Goal: Task Accomplishment & Management: Use online tool/utility

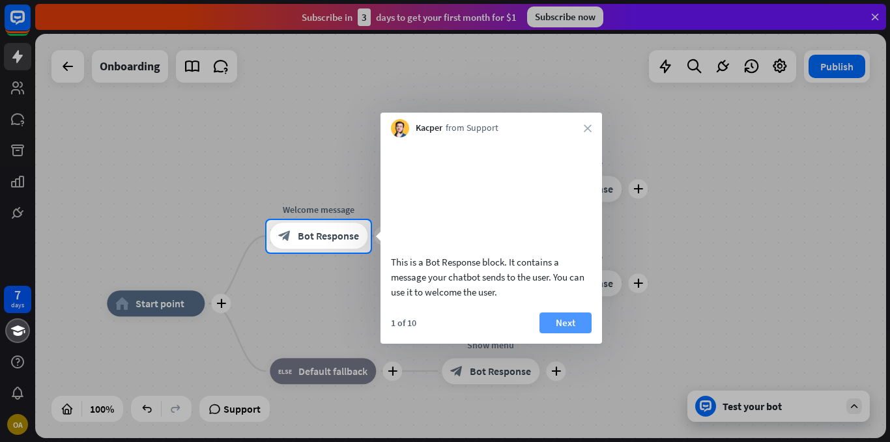
click at [568, 334] on button "Next" at bounding box center [566, 323] width 52 height 21
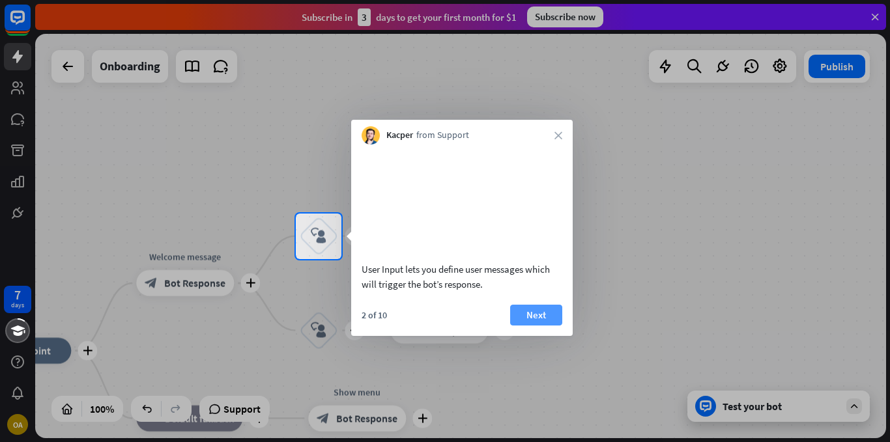
click at [541, 326] on button "Next" at bounding box center [536, 315] width 52 height 21
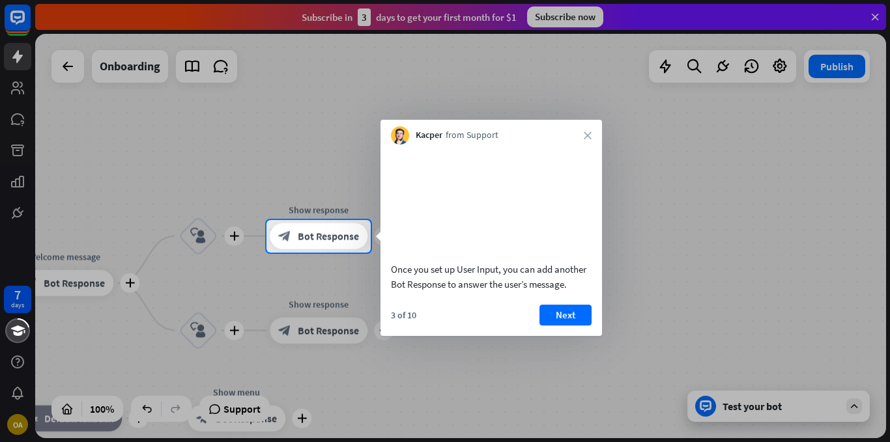
click at [541, 326] on button "Next" at bounding box center [566, 315] width 52 height 21
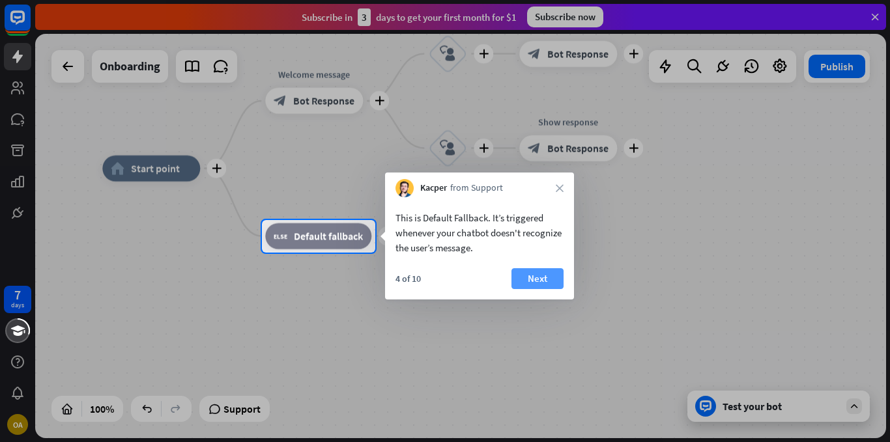
click at [540, 278] on button "Next" at bounding box center [538, 278] width 52 height 21
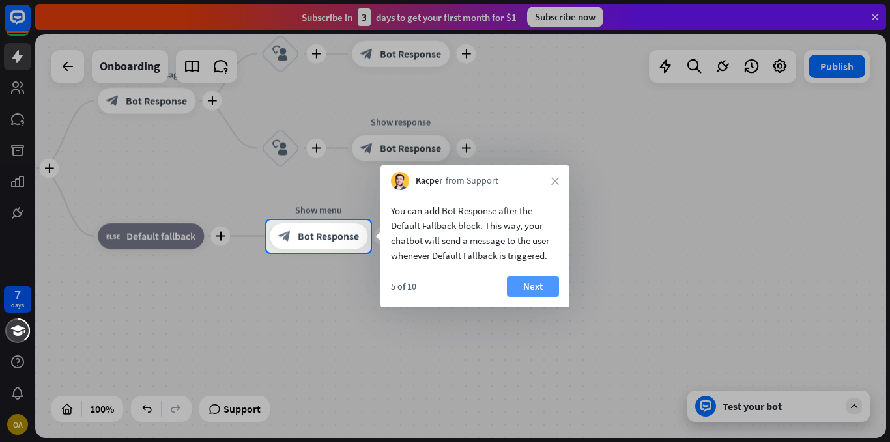
click at [512, 293] on button "Next" at bounding box center [533, 286] width 52 height 21
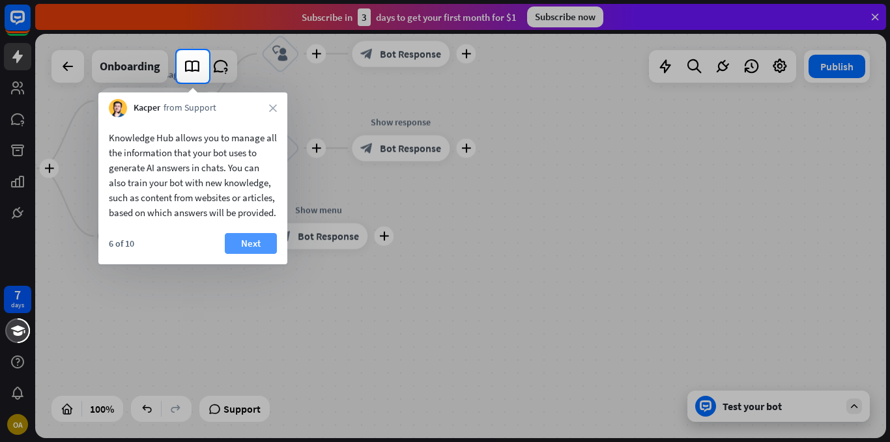
click at [265, 254] on button "Next" at bounding box center [251, 243] width 52 height 21
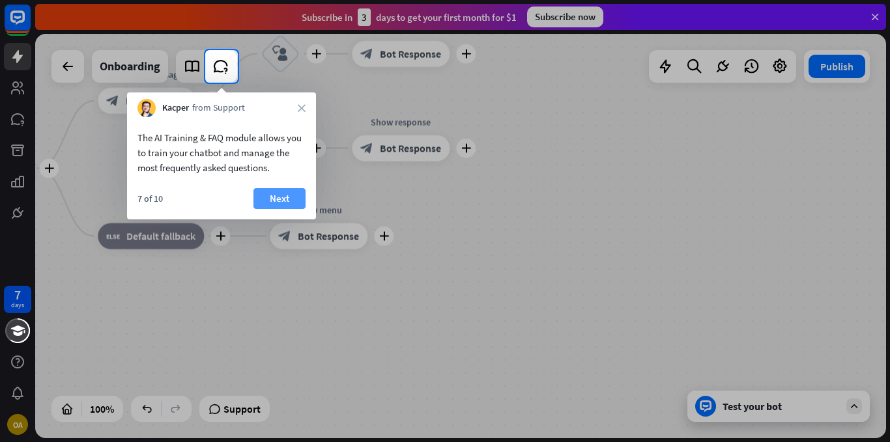
click at [278, 203] on button "Next" at bounding box center [279, 198] width 52 height 21
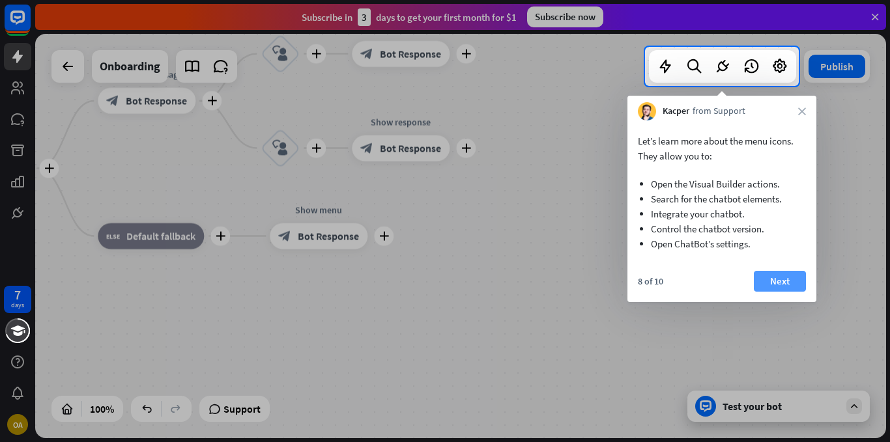
click at [787, 284] on button "Next" at bounding box center [780, 281] width 52 height 21
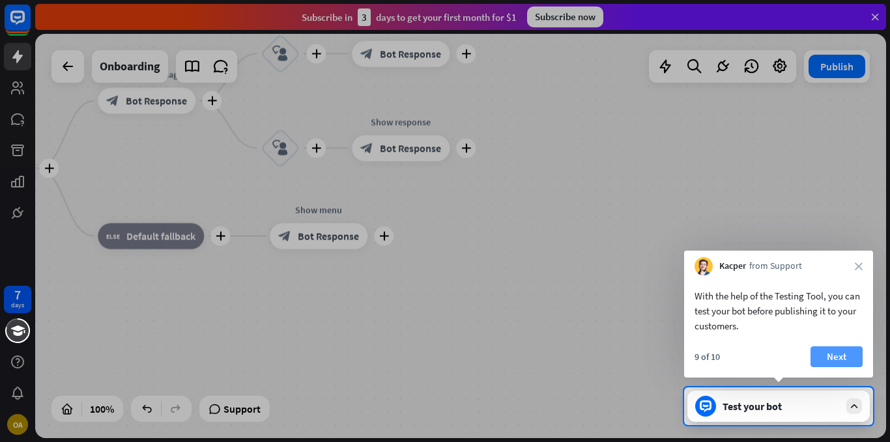
click at [844, 354] on button "Next" at bounding box center [837, 357] width 52 height 21
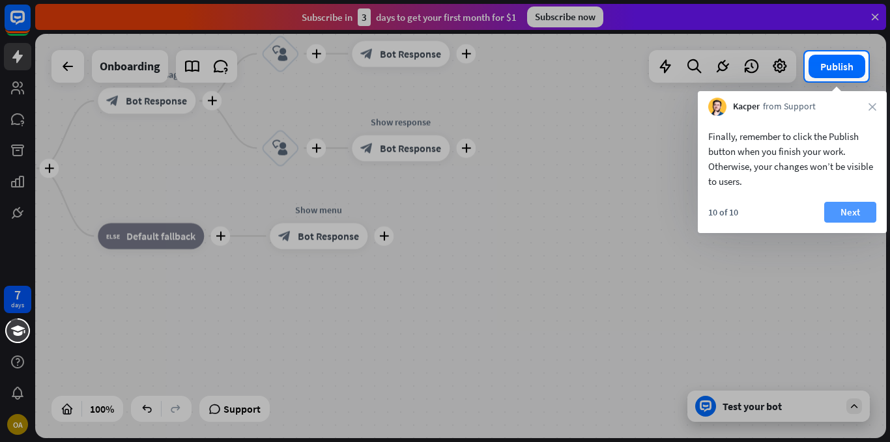
drag, startPoint x: 844, startPoint y: 354, endPoint x: 866, endPoint y: 214, distance: 141.8
click at [866, 214] on body "7 days OA close Product Help First steps Get started with ChatBot Help Center F…" at bounding box center [445, 221] width 890 height 442
click at [866, 214] on button "Next" at bounding box center [850, 212] width 52 height 21
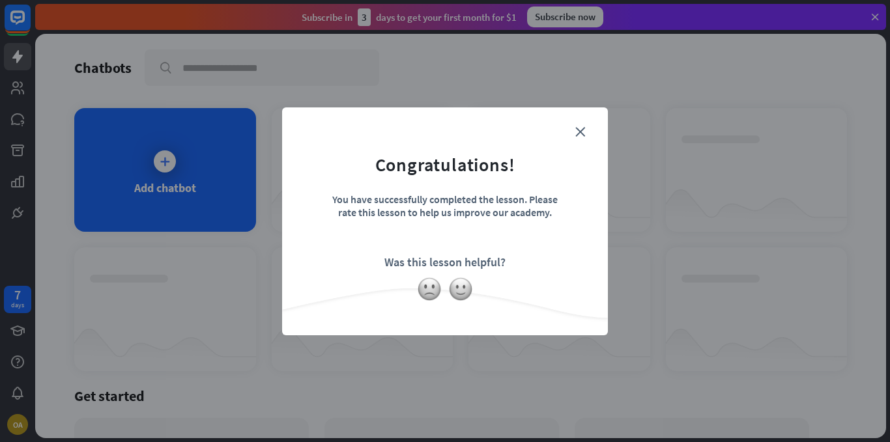
click at [580, 124] on form "Congratulations! You have successfully completed the lesson. Please rate this l…" at bounding box center [444, 202] width 293 height 156
click at [578, 130] on icon "close" at bounding box center [580, 132] width 10 height 10
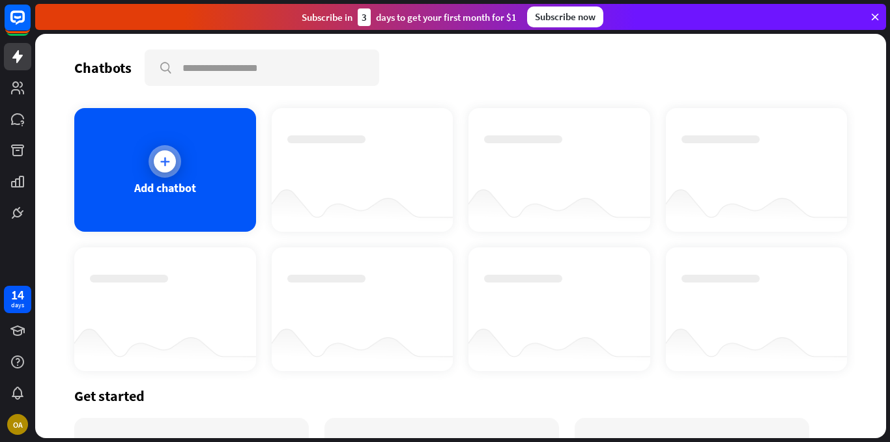
click at [167, 195] on div "Add chatbot" at bounding box center [165, 170] width 182 height 124
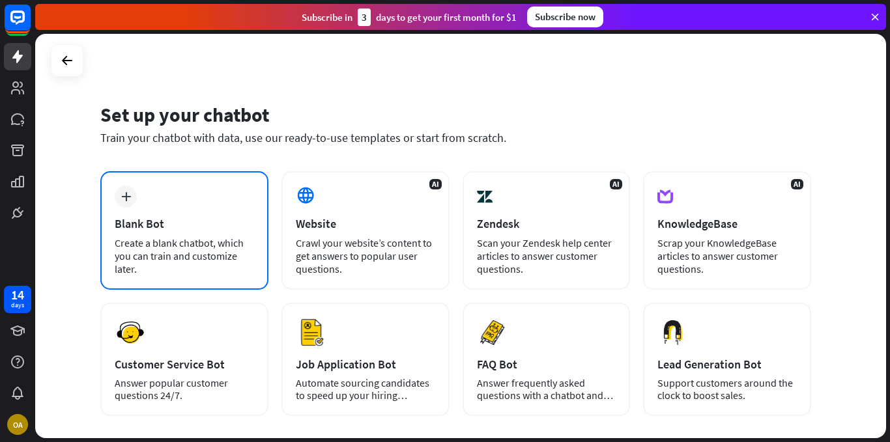
click at [158, 233] on div "plus Blank Bot Create a blank chatbot, which you can train and customize later." at bounding box center [184, 230] width 168 height 119
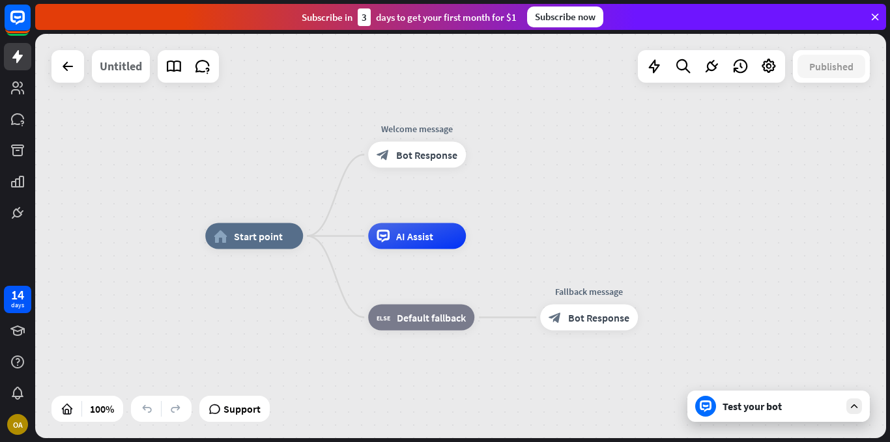
click at [128, 61] on div "Untitled" at bounding box center [121, 66] width 42 height 33
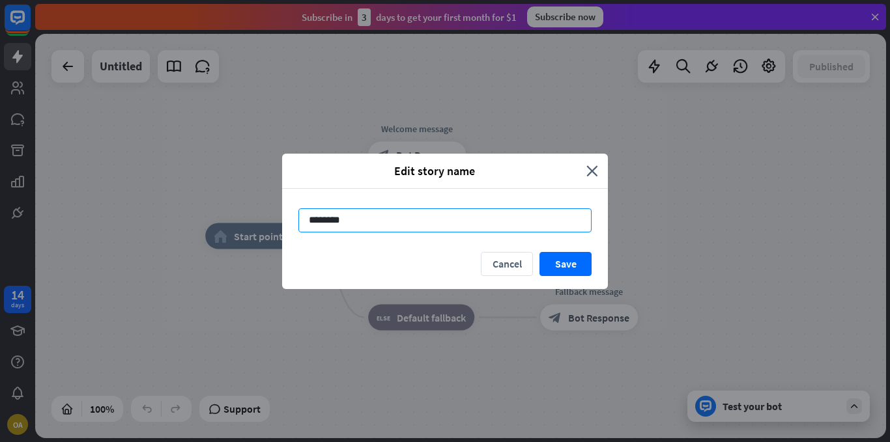
click at [346, 223] on input "********" at bounding box center [444, 221] width 293 height 24
type input "*"
type input "********"
click at [573, 258] on button "Save" at bounding box center [566, 264] width 52 height 24
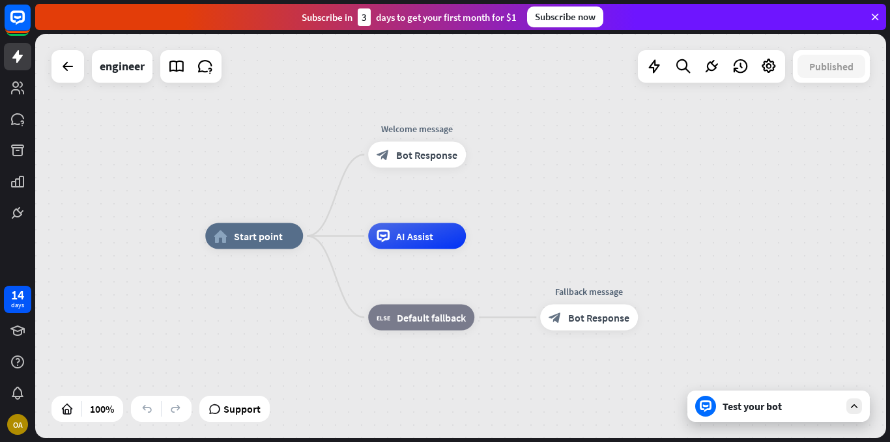
click at [739, 407] on div "Test your bot" at bounding box center [781, 406] width 117 height 13
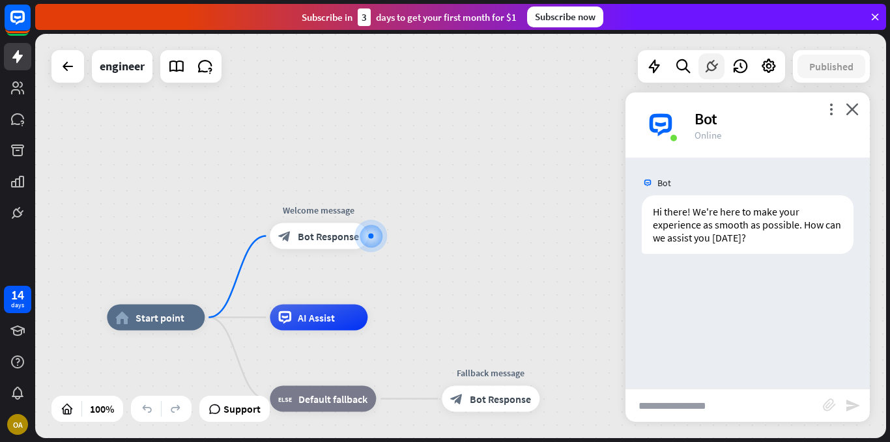
click at [707, 66] on icon at bounding box center [711, 66] width 17 height 17
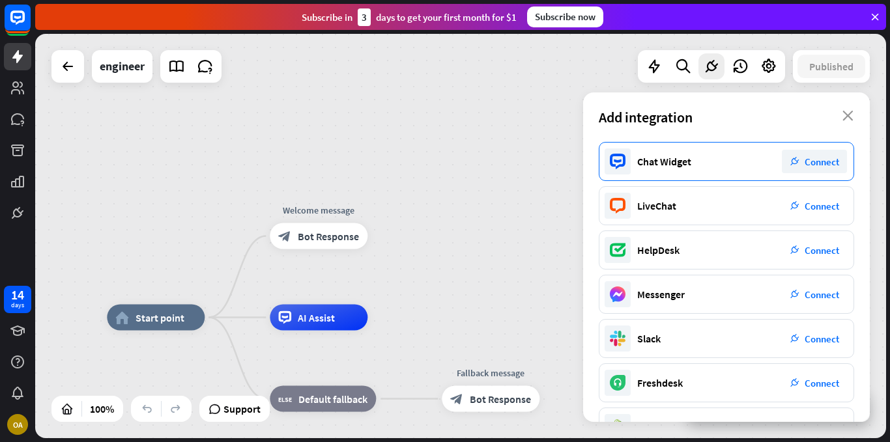
click at [813, 152] on div "plug_integration Connect" at bounding box center [814, 161] width 65 height 23
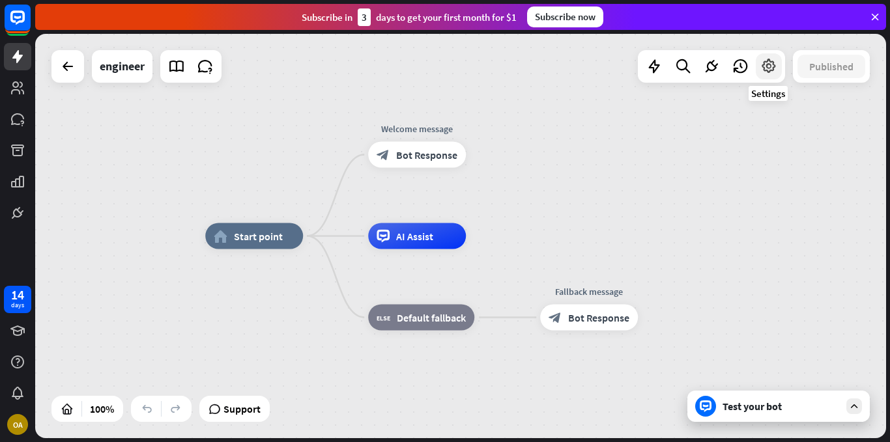
click at [759, 73] on div at bounding box center [769, 66] width 26 height 26
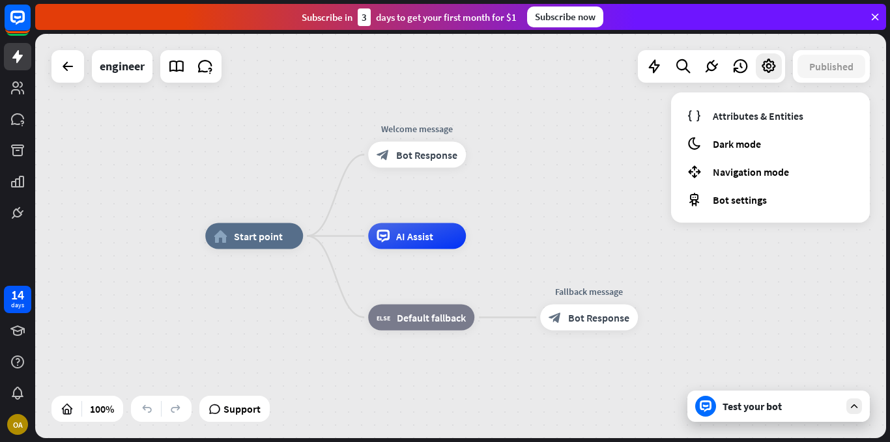
click at [611, 117] on div "home_2 Start point Welcome message block_bot_response Bot Response AI Assist bl…" at bounding box center [460, 236] width 851 height 405
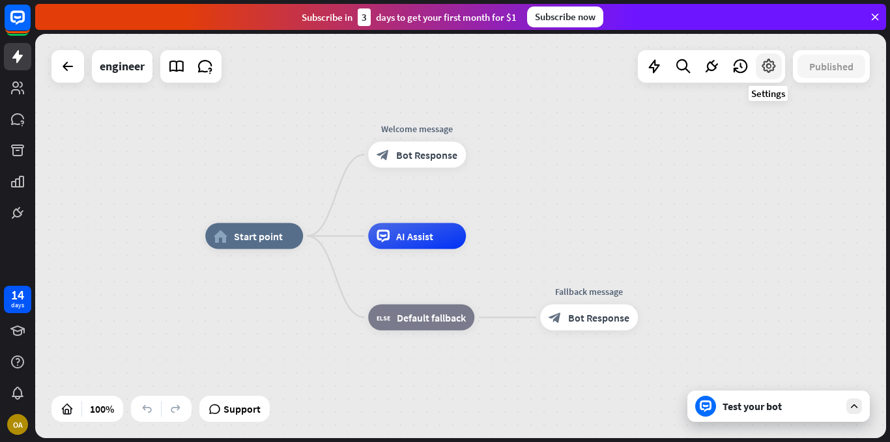
click at [770, 63] on icon at bounding box center [768, 66] width 17 height 17
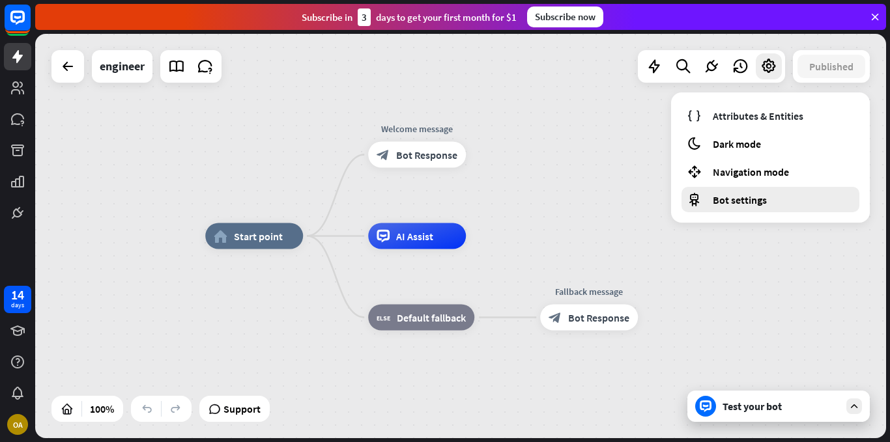
click at [734, 201] on span "Bot settings" at bounding box center [740, 200] width 54 height 13
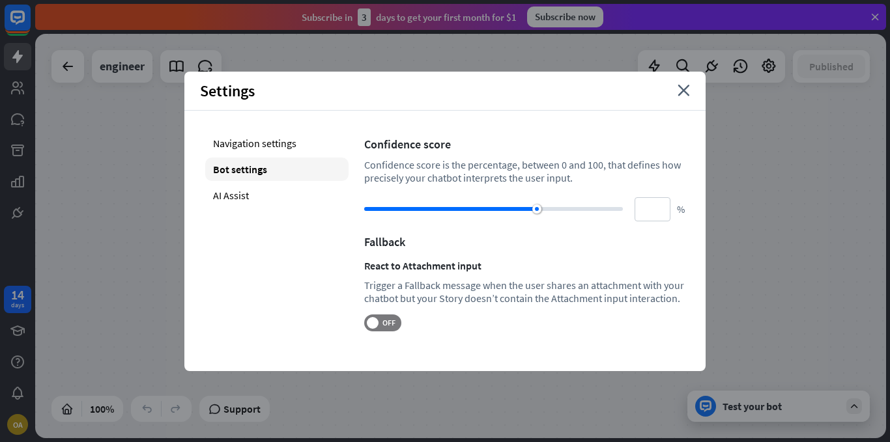
click at [762, 261] on div "home_2 Start point Welcome message block_bot_response Bot Response AI Assist bl…" at bounding box center [630, 439] width 851 height 405
click at [680, 88] on icon "close" at bounding box center [684, 91] width 12 height 12
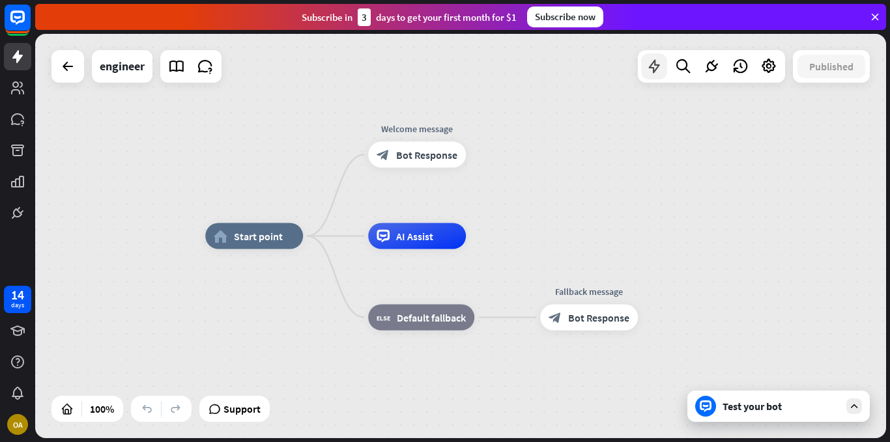
click at [659, 65] on icon at bounding box center [654, 66] width 17 height 17
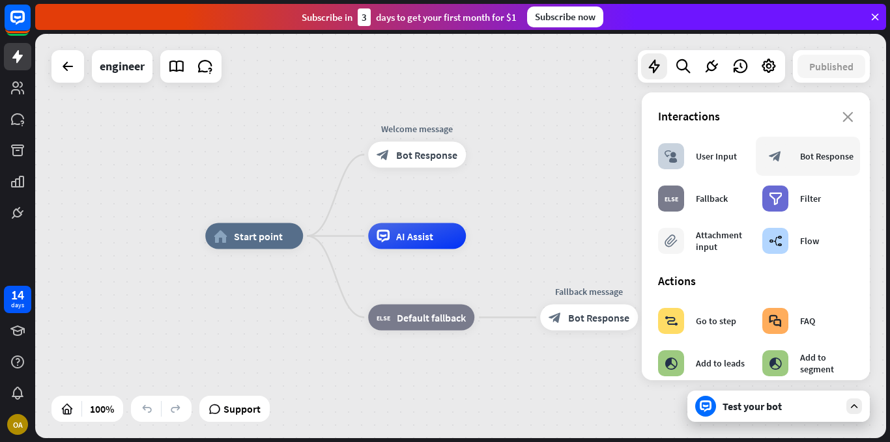
click at [779, 174] on div "block_bot_response Bot Response" at bounding box center [808, 156] width 104 height 39
click at [704, 63] on icon at bounding box center [711, 66] width 17 height 17
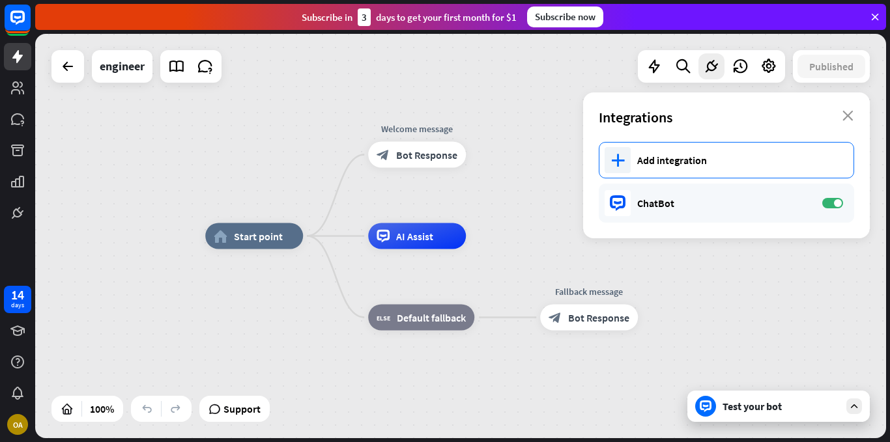
click at [721, 158] on div "Add integration" at bounding box center [738, 160] width 203 height 13
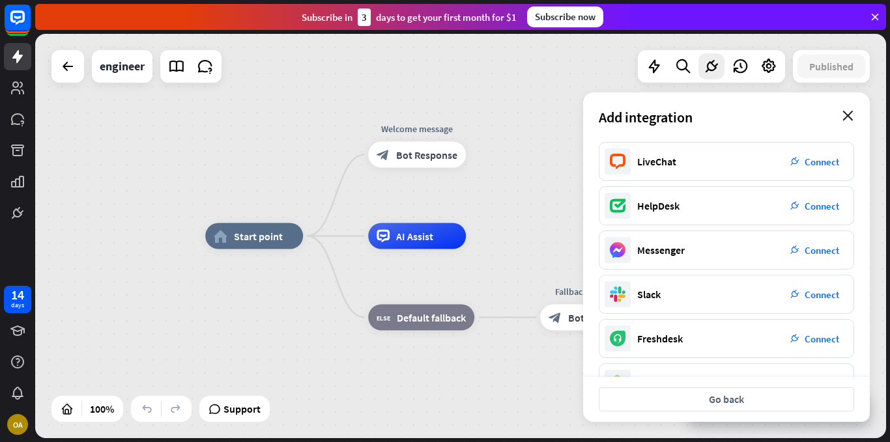
click at [850, 118] on icon "close" at bounding box center [848, 116] width 11 height 10
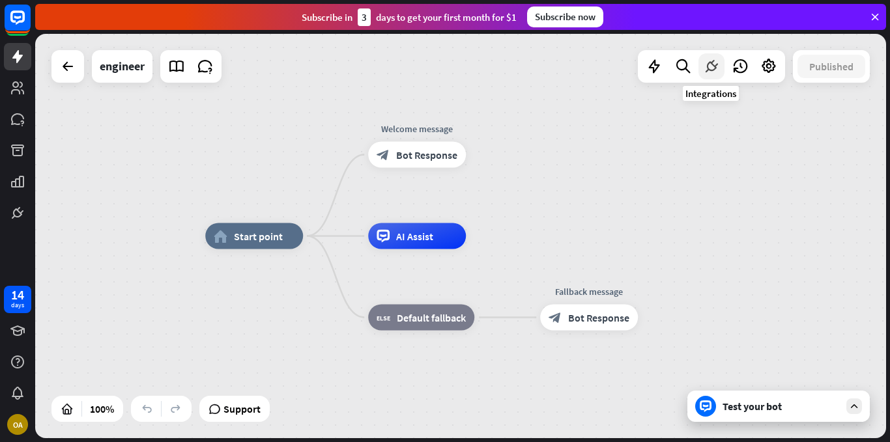
click at [712, 77] on div at bounding box center [712, 66] width 26 height 26
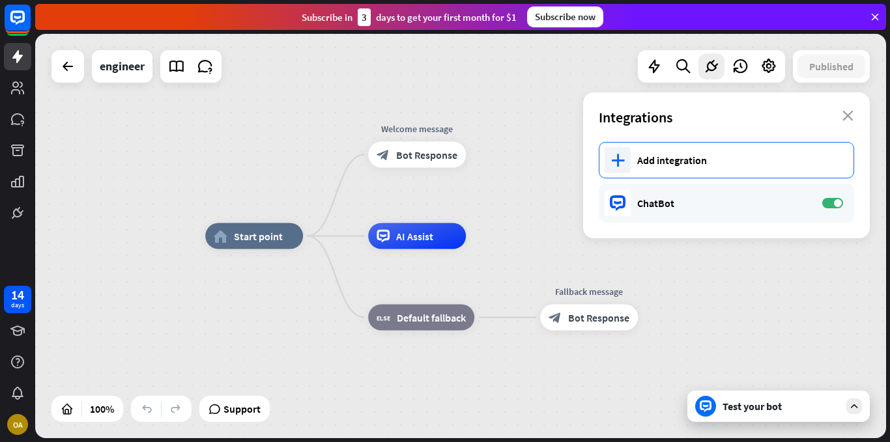
click at [723, 160] on div "Add integration" at bounding box center [738, 160] width 203 height 13
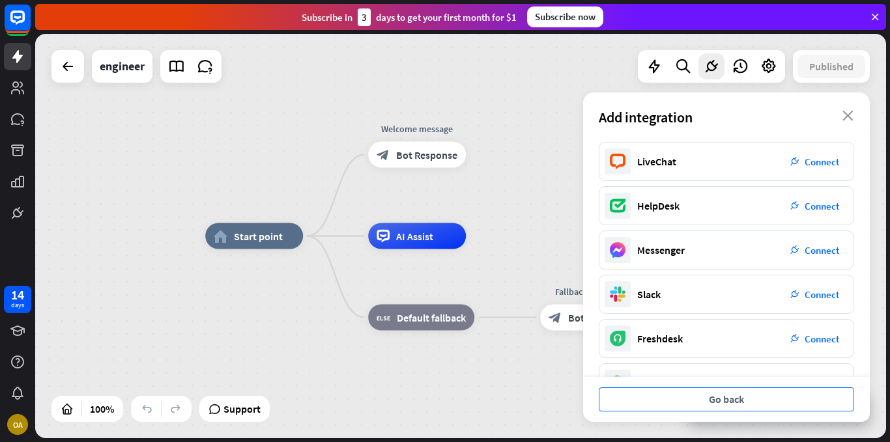
click at [742, 399] on button "Go back" at bounding box center [726, 400] width 255 height 24
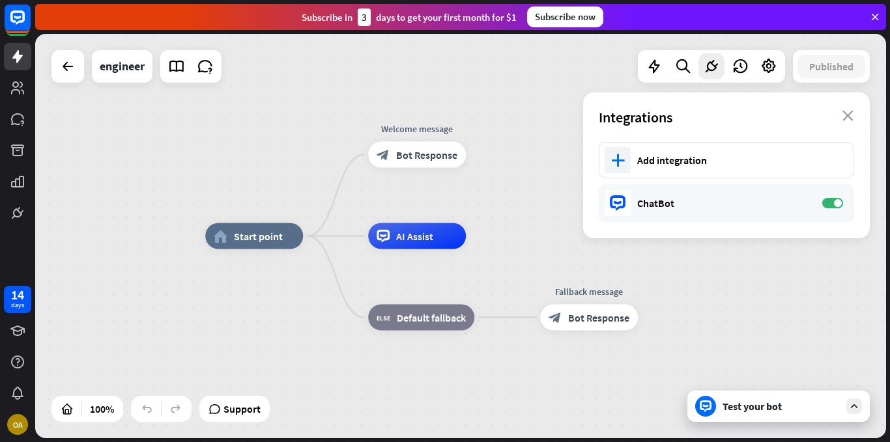
click at [743, 411] on div "Test your bot" at bounding box center [781, 406] width 117 height 13
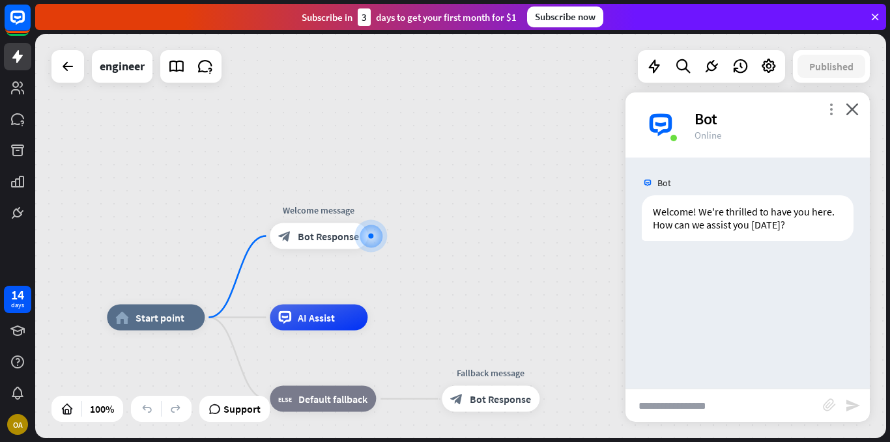
click at [832, 108] on icon "more_vert" at bounding box center [831, 109] width 12 height 12
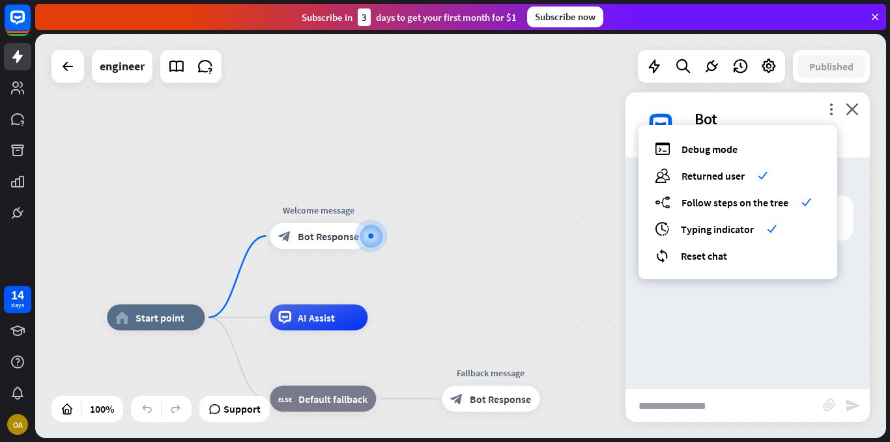
click at [706, 304] on div "Bot Welcome! We're thrilled to have you here. How can we assist you [DATE]? [DA…" at bounding box center [748, 273] width 244 height 231
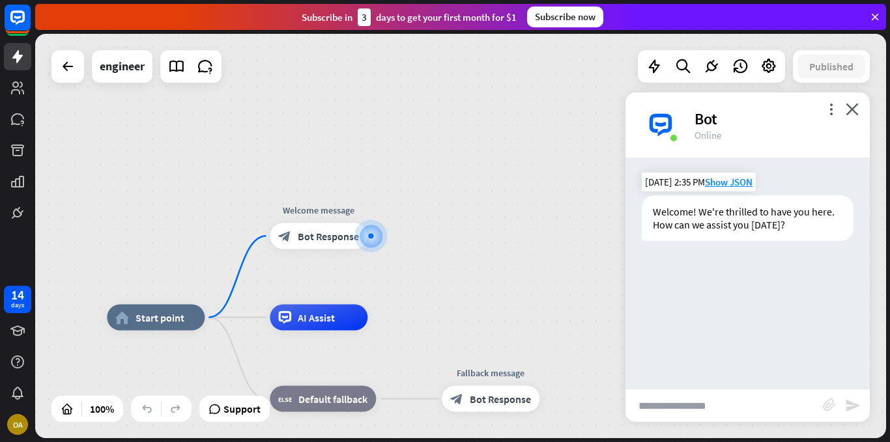
click at [684, 209] on div "Welcome! We're thrilled to have you here. How can we assist you [DATE]?" at bounding box center [748, 218] width 212 height 46
click at [686, 218] on div "Welcome! We're thrilled to have you here. How can we assist you [DATE]?" at bounding box center [748, 218] width 212 height 46
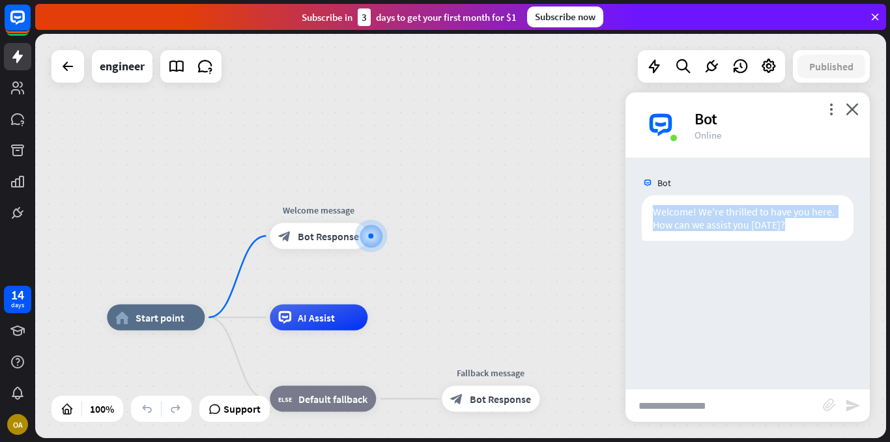
click at [664, 124] on img at bounding box center [660, 125] width 39 height 39
click at [831, 107] on icon "more_vert" at bounding box center [831, 109] width 12 height 12
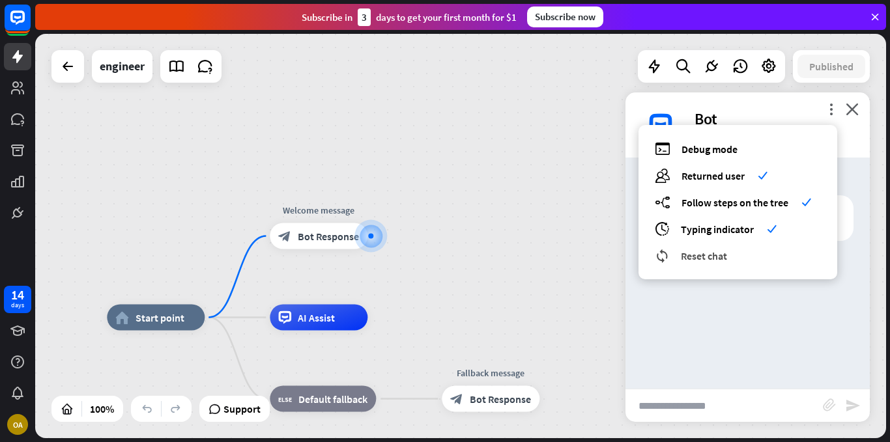
click at [710, 258] on span "Reset chat" at bounding box center [704, 256] width 46 height 13
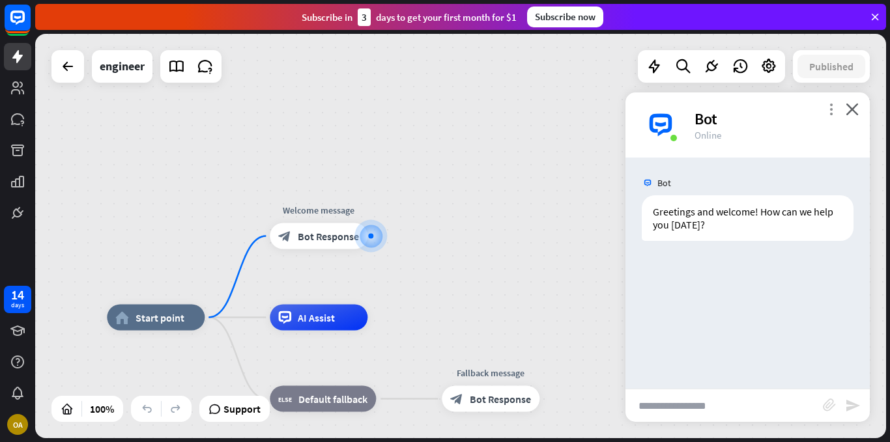
click at [832, 111] on icon "more_vert" at bounding box center [831, 109] width 12 height 12
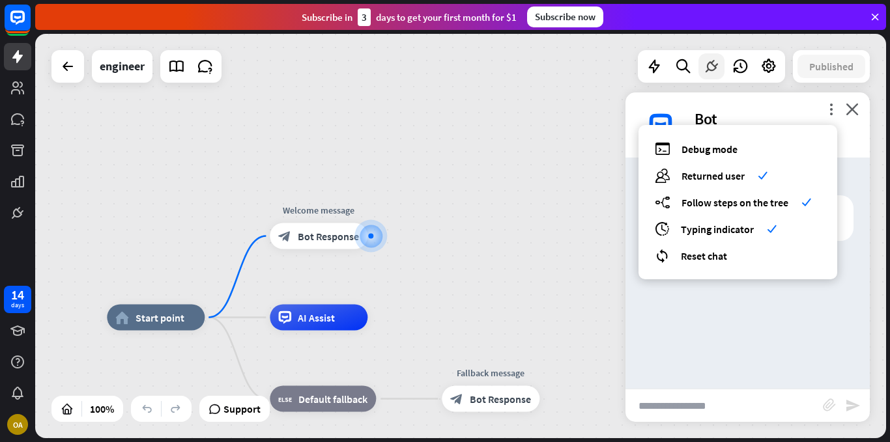
click at [707, 66] on icon at bounding box center [711, 66] width 17 height 17
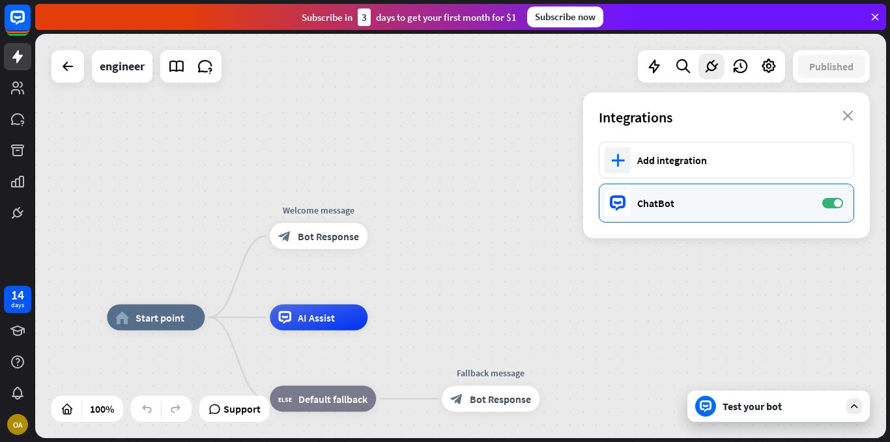
click at [676, 213] on div "ChatBot ON" at bounding box center [726, 203] width 255 height 39
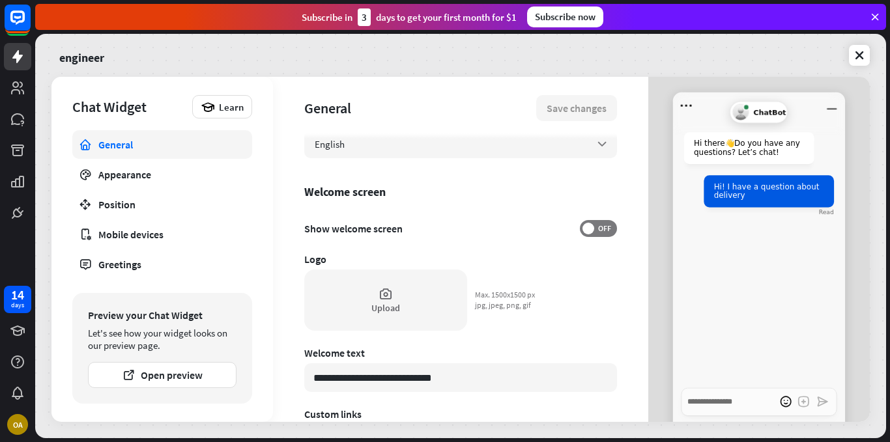
scroll to position [304, 0]
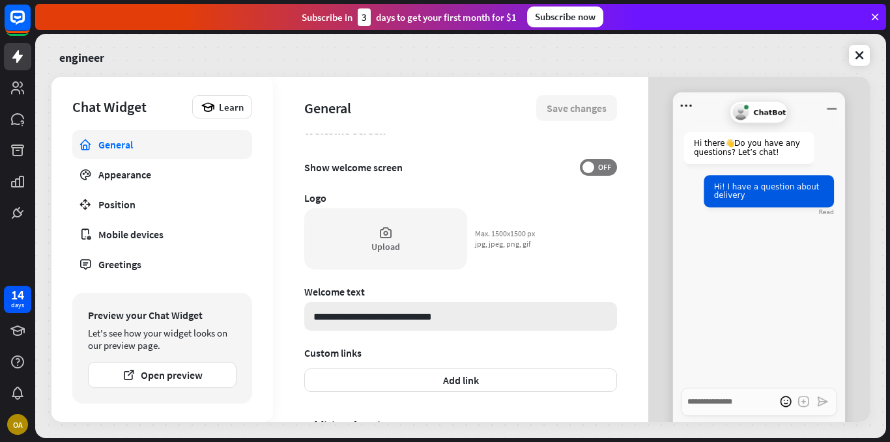
click at [505, 316] on input "**********" at bounding box center [460, 316] width 313 height 29
type textarea "*"
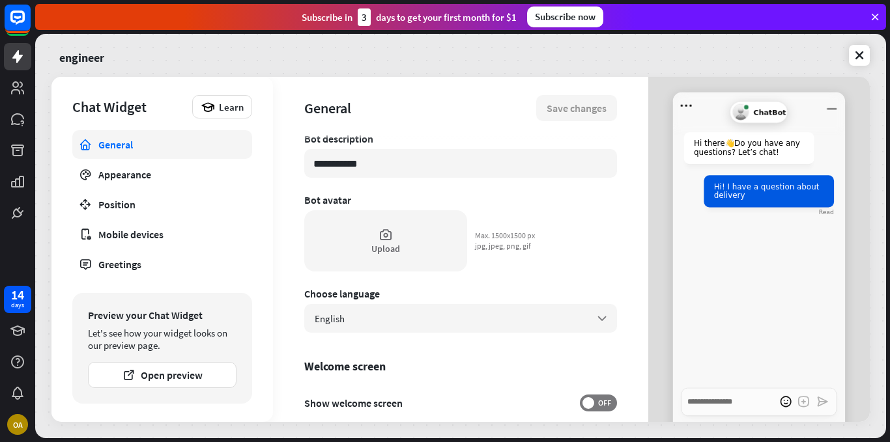
scroll to position [0, 0]
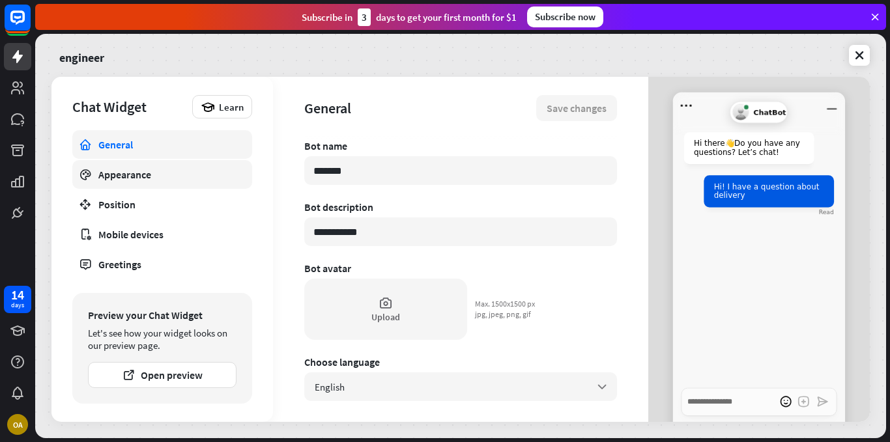
click at [141, 183] on link "Appearance" at bounding box center [162, 174] width 180 height 29
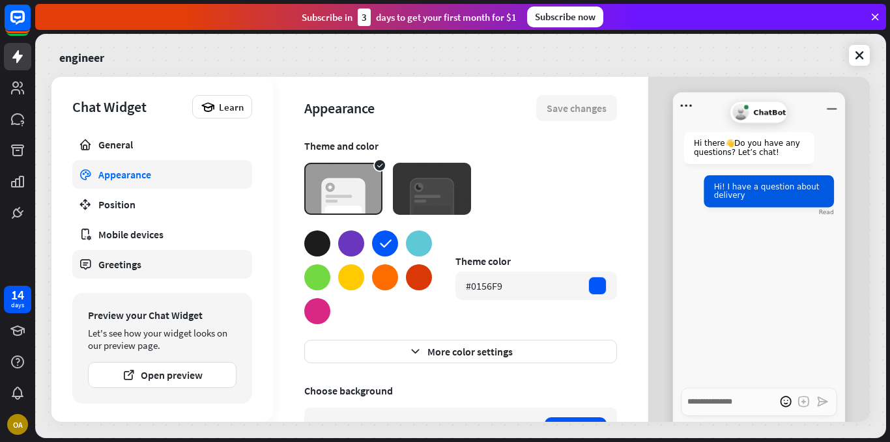
click at [140, 255] on link "Greetings" at bounding box center [162, 264] width 180 height 29
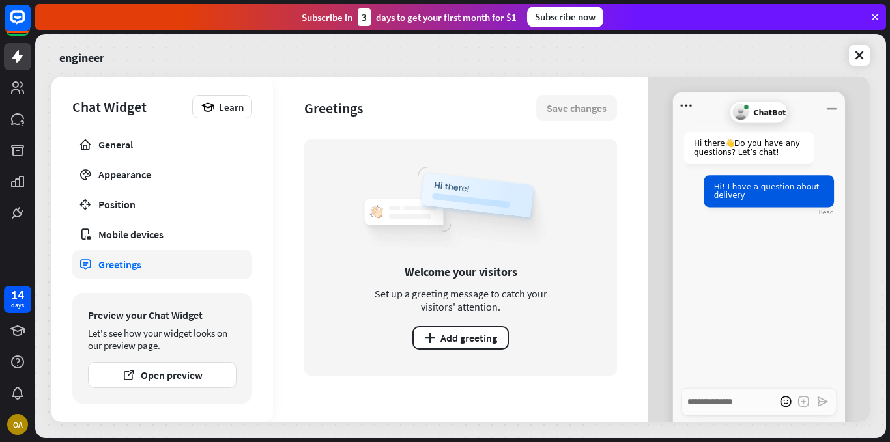
click at [140, 255] on link "Greetings" at bounding box center [162, 264] width 180 height 29
click at [478, 338] on button "plus Add greeting" at bounding box center [460, 337] width 96 height 23
click at [206, 410] on div "Add greeting Name Message Display the greeting when: Add condition Cancel Confi…" at bounding box center [445, 221] width 890 height 442
click at [182, 224] on link "Mobile devices" at bounding box center [162, 234] width 180 height 29
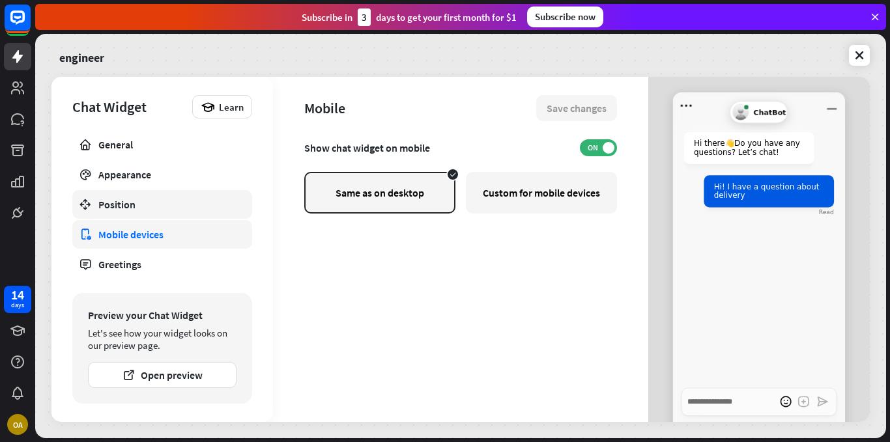
click at [169, 205] on div "Position" at bounding box center [162, 204] width 128 height 13
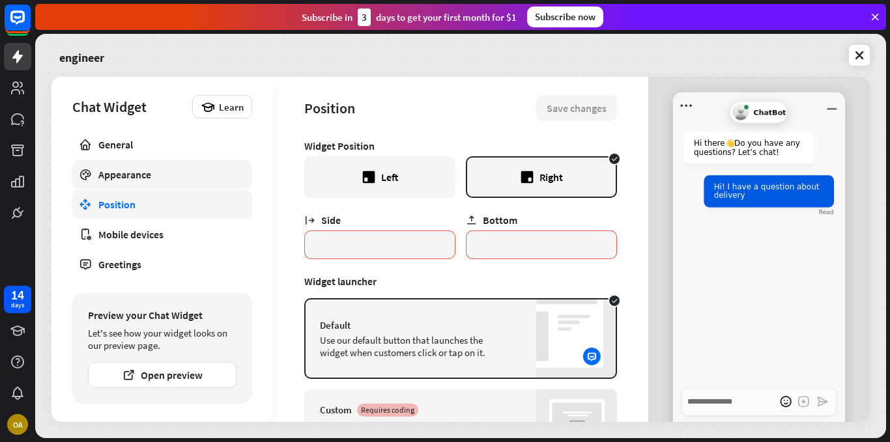
click at [160, 172] on div "Appearance" at bounding box center [162, 174] width 128 height 13
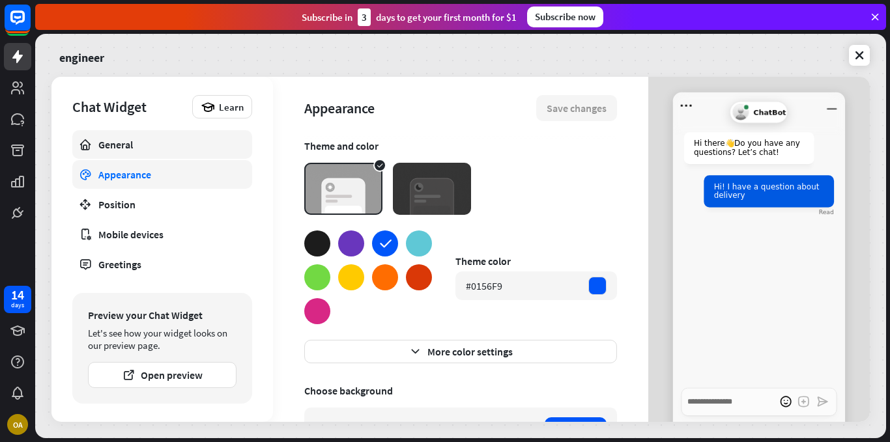
click at [152, 143] on div "General" at bounding box center [162, 144] width 128 height 13
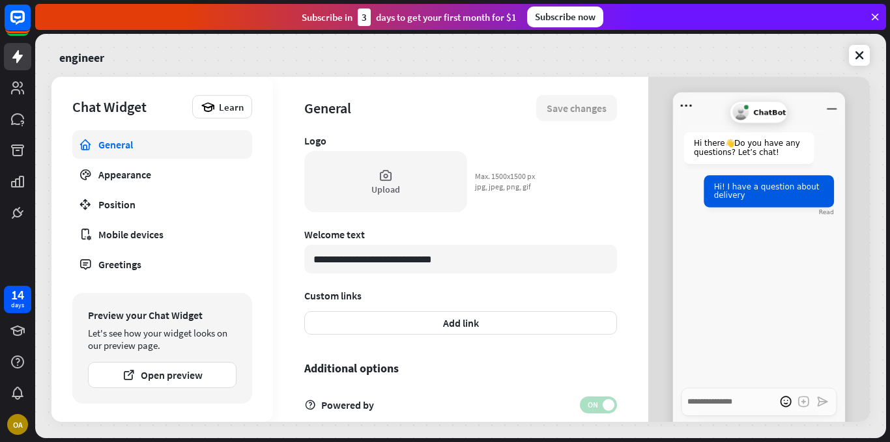
scroll to position [416, 0]
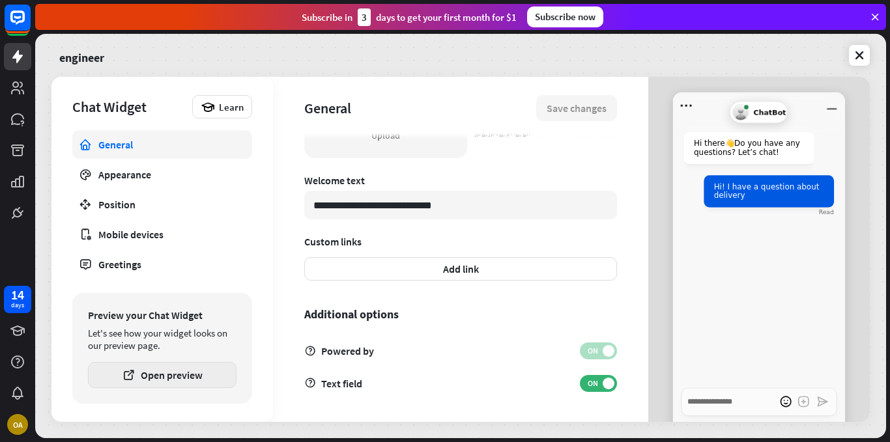
click at [207, 377] on button "Open preview" at bounding box center [162, 375] width 149 height 26
